Goal: Communication & Community: Ask a question

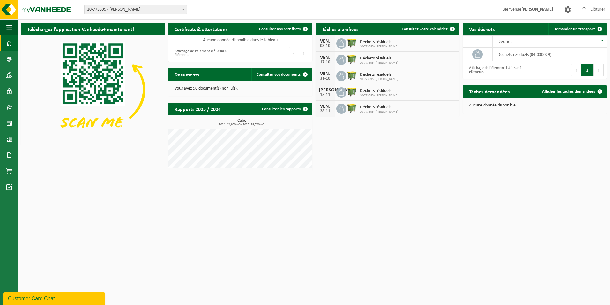
click at [67, 298] on div "Customer Care Chat" at bounding box center [54, 298] width 93 height 8
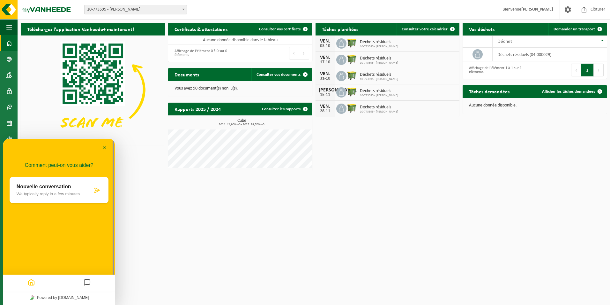
click at [87, 186] on p "Nouvelle conversation" at bounding box center [55, 187] width 76 height 6
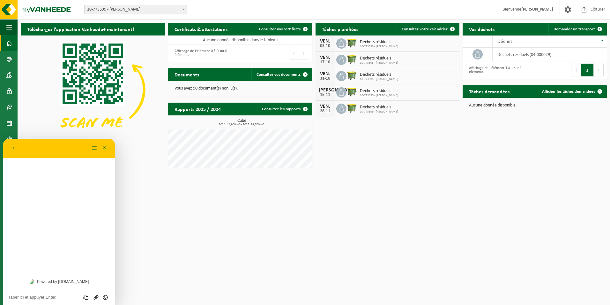
click at [61, 294] on div "Évaluez cette conversation Envoyer un fichier Insérer émoticône" at bounding box center [59, 297] width 102 height 6
click at [49, 297] on textarea at bounding box center [59, 296] width 102 height 5
type textarea "Bonjour, avez-vous eu des nouvelles [DATE] pour société Dutrieux Ligne? [GEOGRA…"
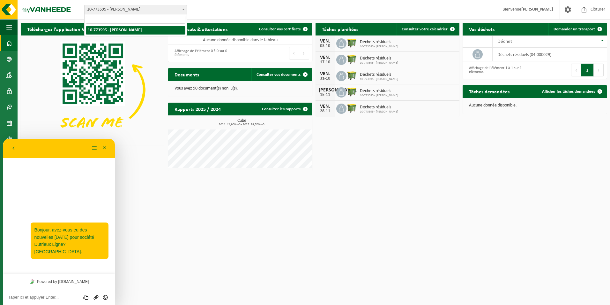
click at [181, 9] on span at bounding box center [183, 9] width 6 height 8
click at [182, 189] on html "Site: 10-773595 - SRL [PERSON_NAME] 10-773595 - SRL [PERSON_NAME] Bienvenue [PE…" at bounding box center [305, 152] width 610 height 305
click at [97, 148] on button "Menu" at bounding box center [94, 148] width 10 height 10
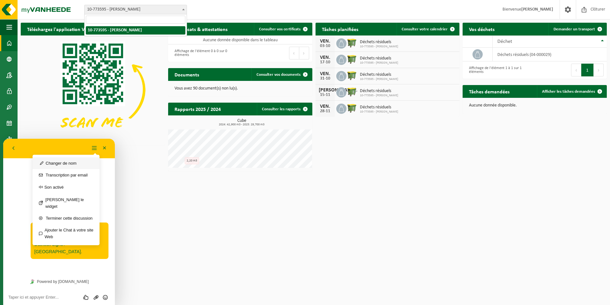
click at [76, 164] on button "Changer de nom" at bounding box center [66, 163] width 67 height 12
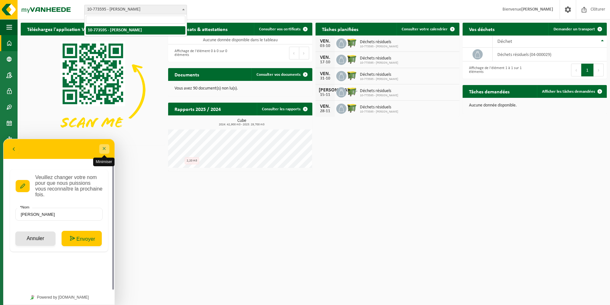
click at [105, 147] on button "Minimiser" at bounding box center [104, 149] width 10 height 10
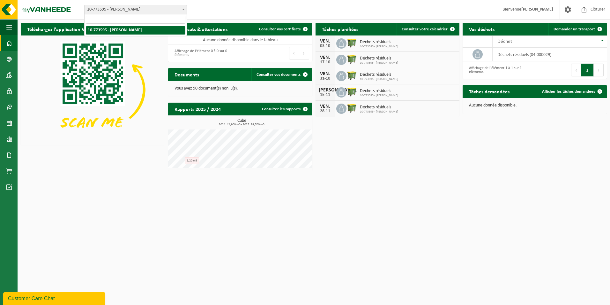
click at [43, 297] on div "Customer Care Chat" at bounding box center [54, 298] width 93 height 8
